Goal: Information Seeking & Learning: Learn about a topic

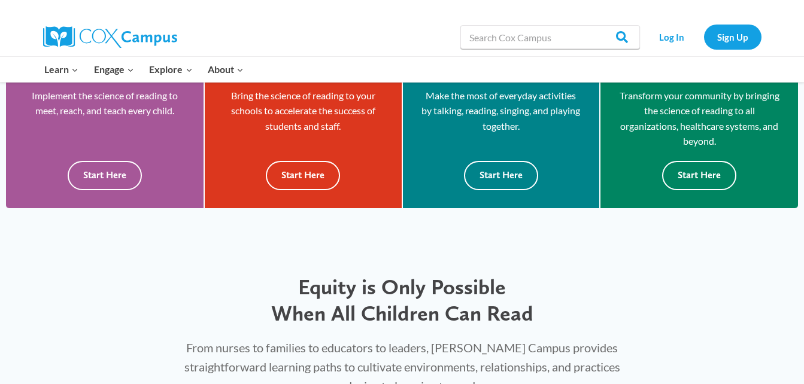
scroll to position [380, 0]
click at [667, 32] on link "Log In" at bounding box center [672, 37] width 52 height 25
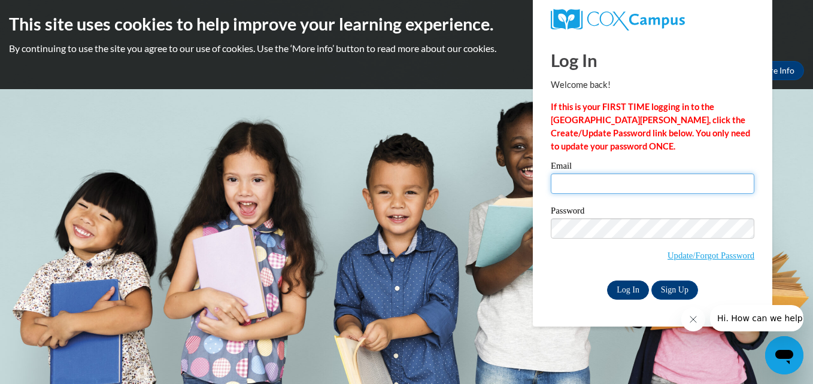
type input "[EMAIL_ADDRESS][DOMAIN_NAME]"
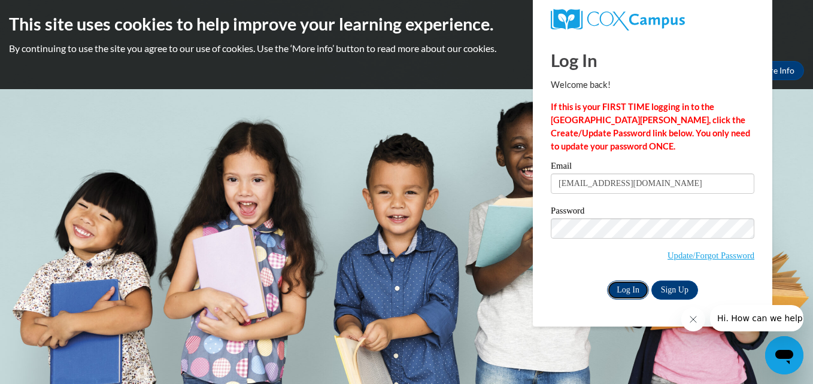
click at [627, 295] on input "Log In" at bounding box center [628, 290] width 42 height 19
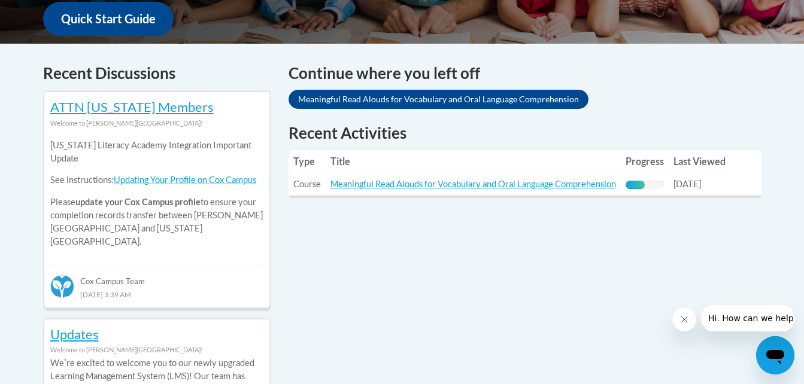
scroll to position [483, 0]
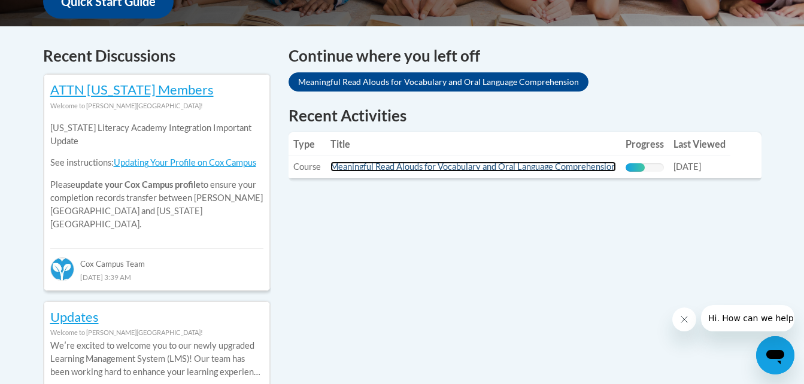
click at [545, 166] on link "Meaningful Read Alouds for Vocabulary and Oral Language Comprehension" at bounding box center [472, 167] width 285 height 10
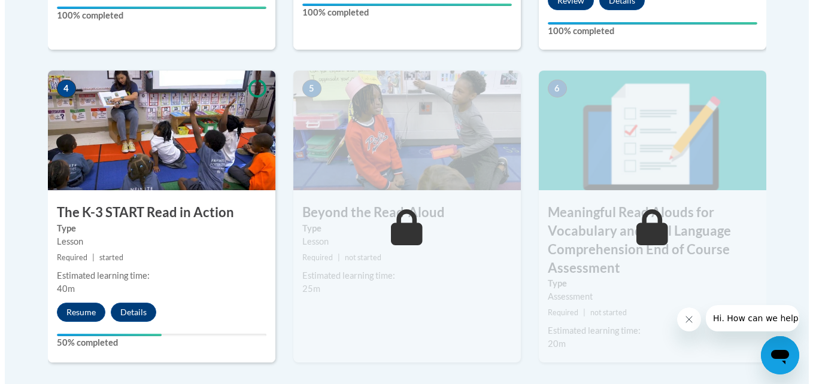
scroll to position [702, 0]
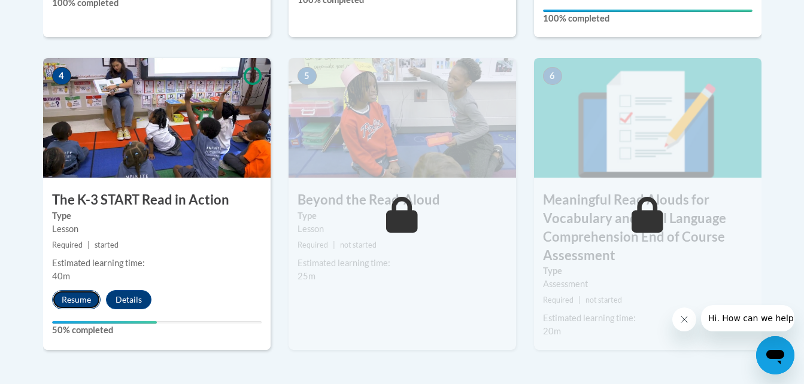
click at [84, 299] on button "Resume" at bounding box center [76, 299] width 48 height 19
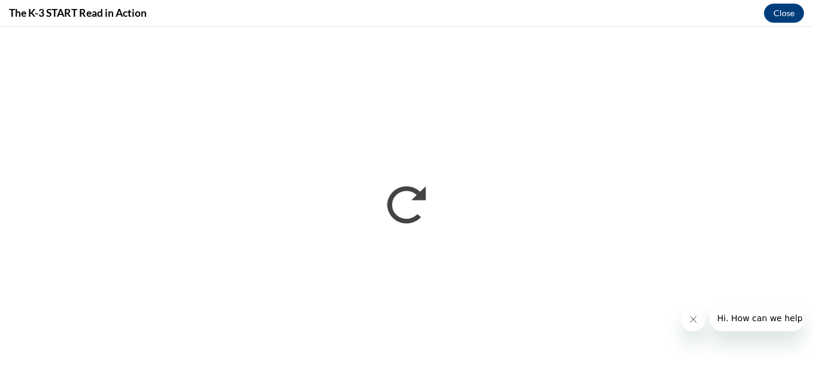
scroll to position [0, 0]
